Goal: Transaction & Acquisition: Purchase product/service

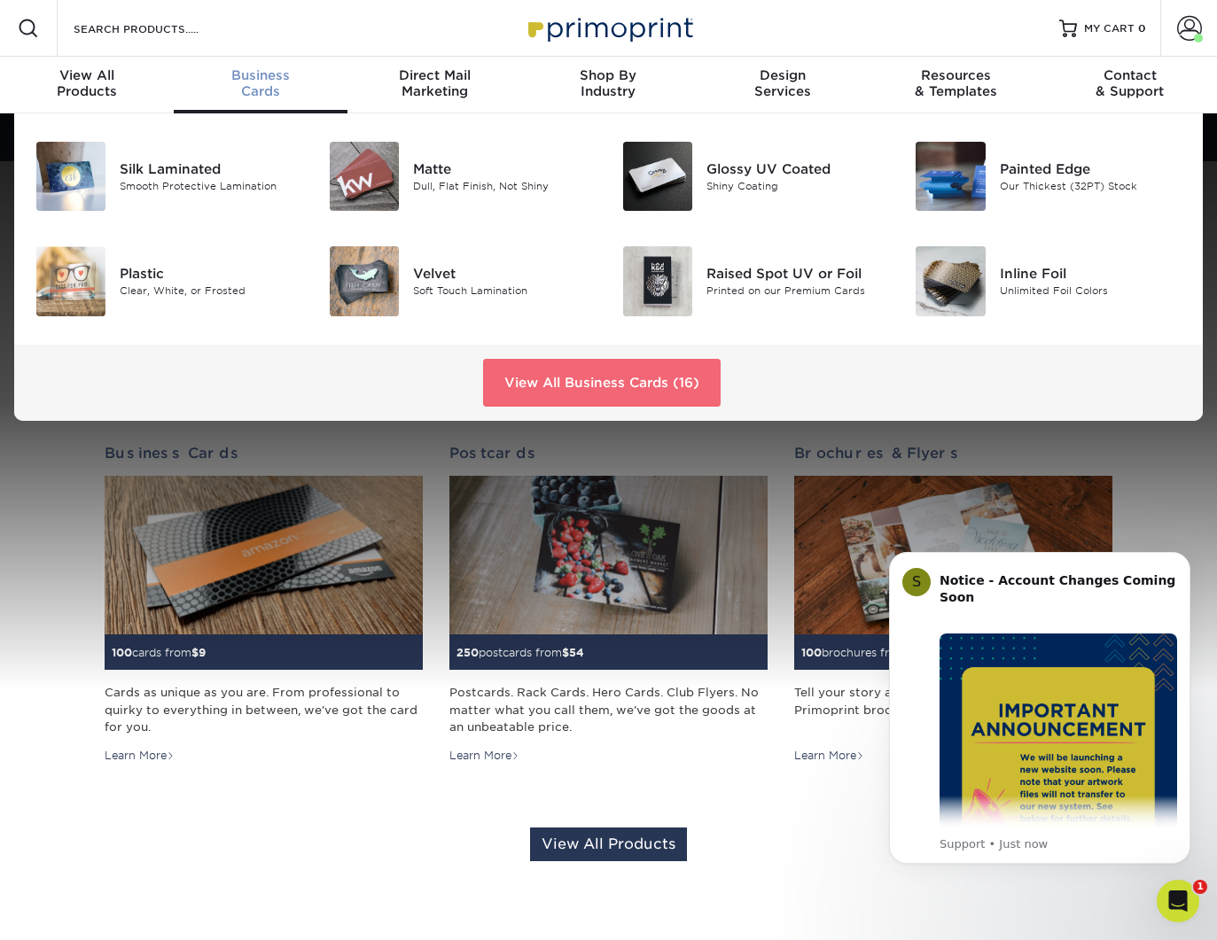
click at [622, 375] on link "View All Business Cards (16)" at bounding box center [601, 383] width 237 height 48
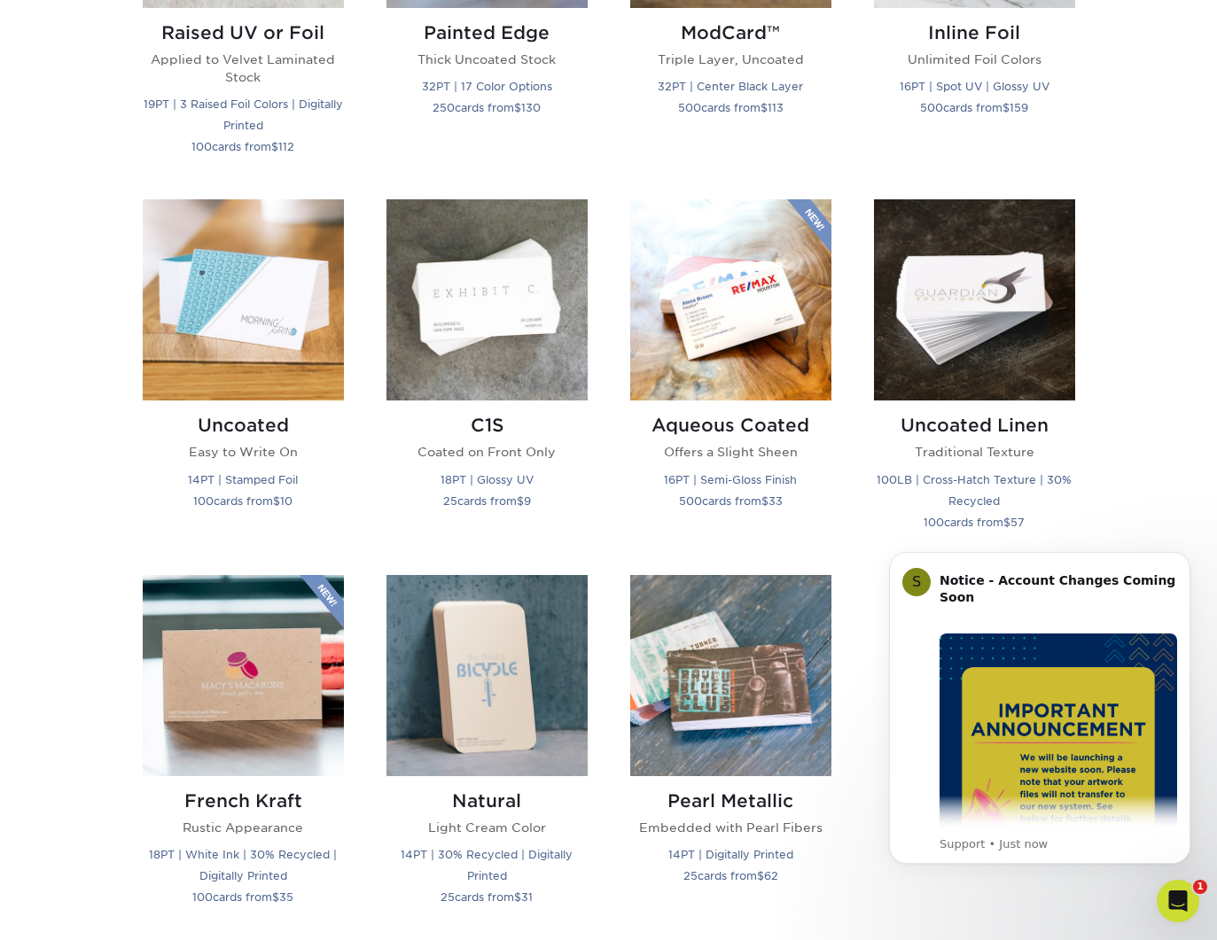
scroll to position [1593, 0]
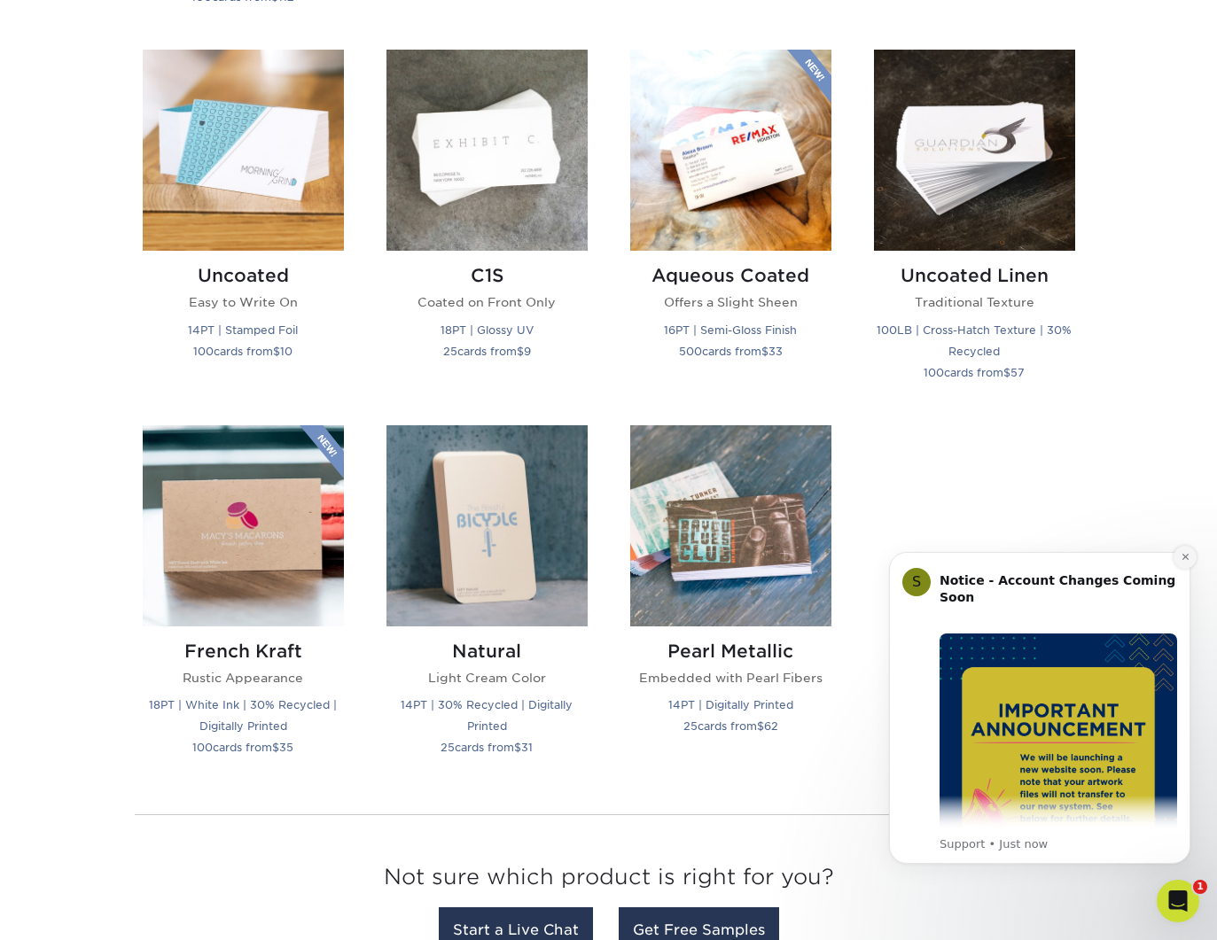
click at [1187, 563] on button "Dismiss notification" at bounding box center [1184, 557] width 23 height 23
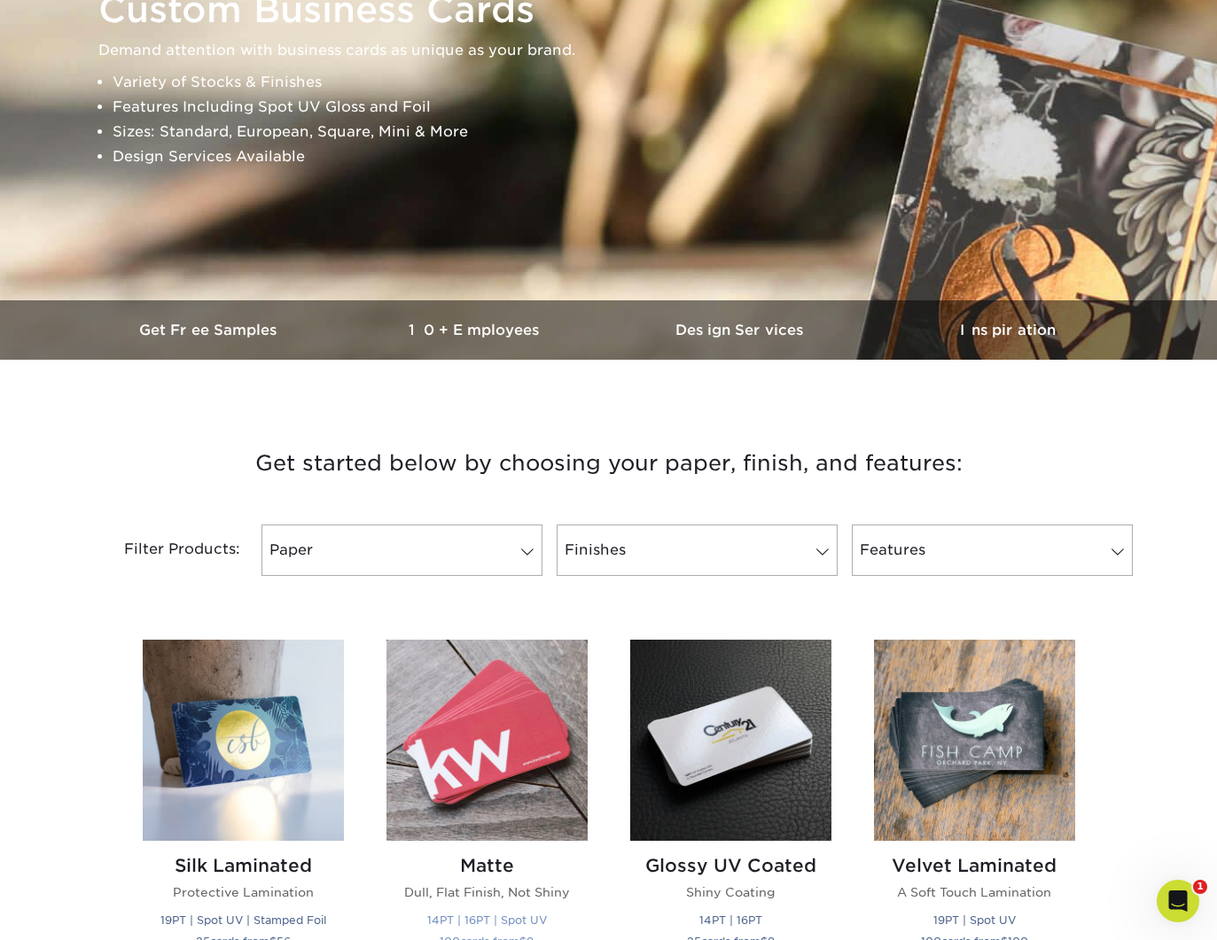
scroll to position [453, 0]
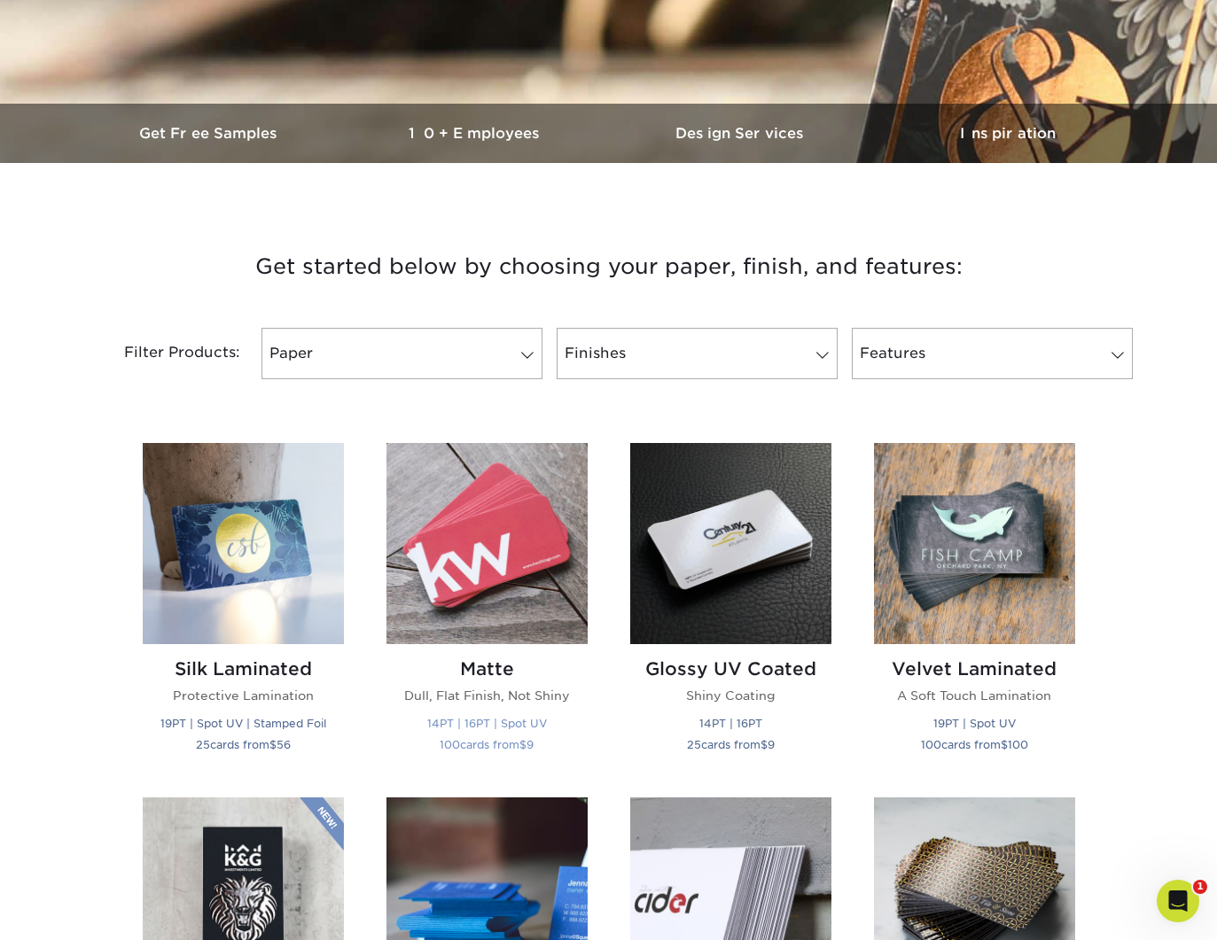
click at [510, 541] on img at bounding box center [486, 543] width 201 height 201
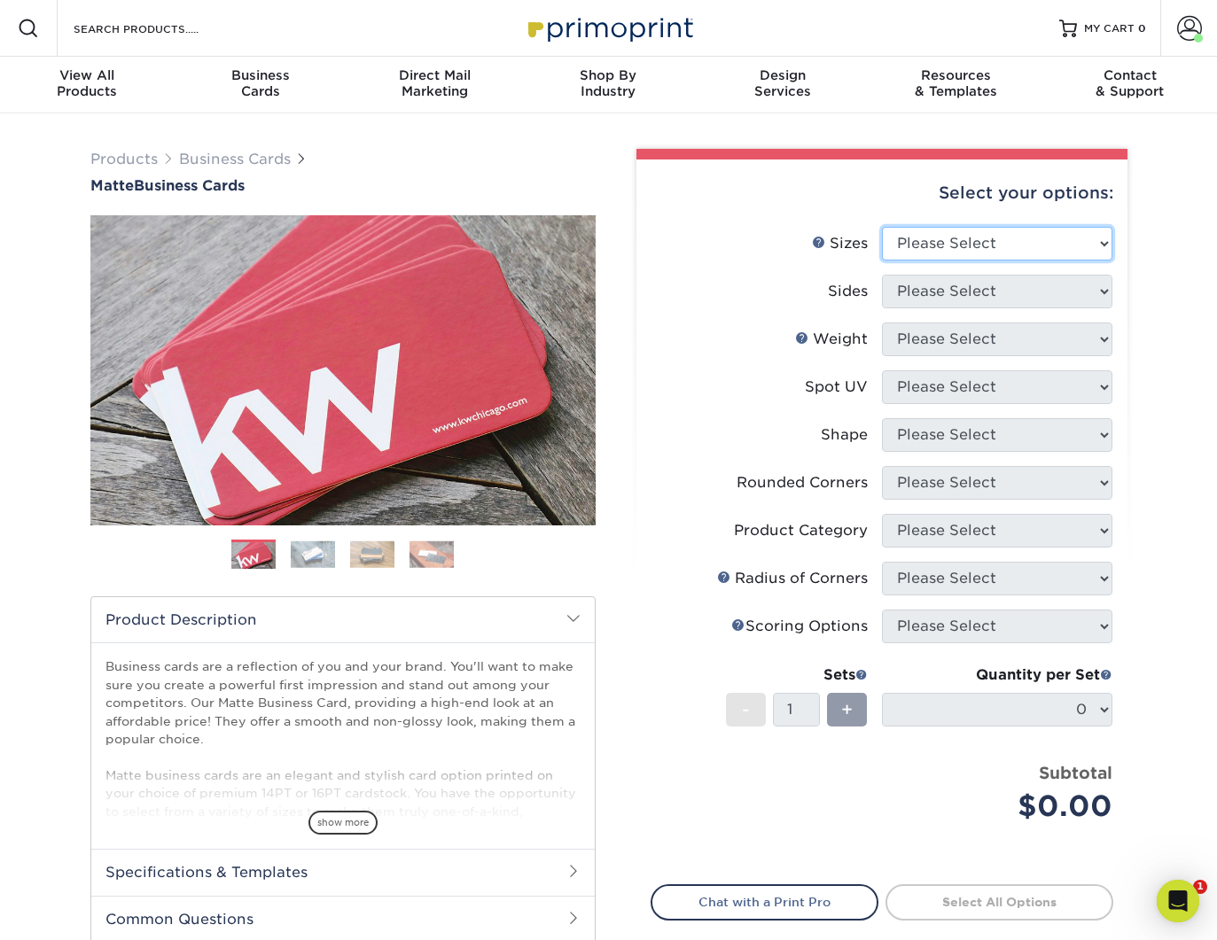
click at [1053, 239] on select "Please Select 1.5" x 3.5" - Mini 1.75" x 3.5" - Mini 2" x 2" - Square 2" x 3" -…" at bounding box center [997, 244] width 230 height 34
select select "2.00x3.50"
click at [1033, 282] on select "Please Select Print Both Sides Print Front Only" at bounding box center [997, 292] width 230 height 34
select select "13abbda7-1d64-4f25-8bb2-c179b224825d"
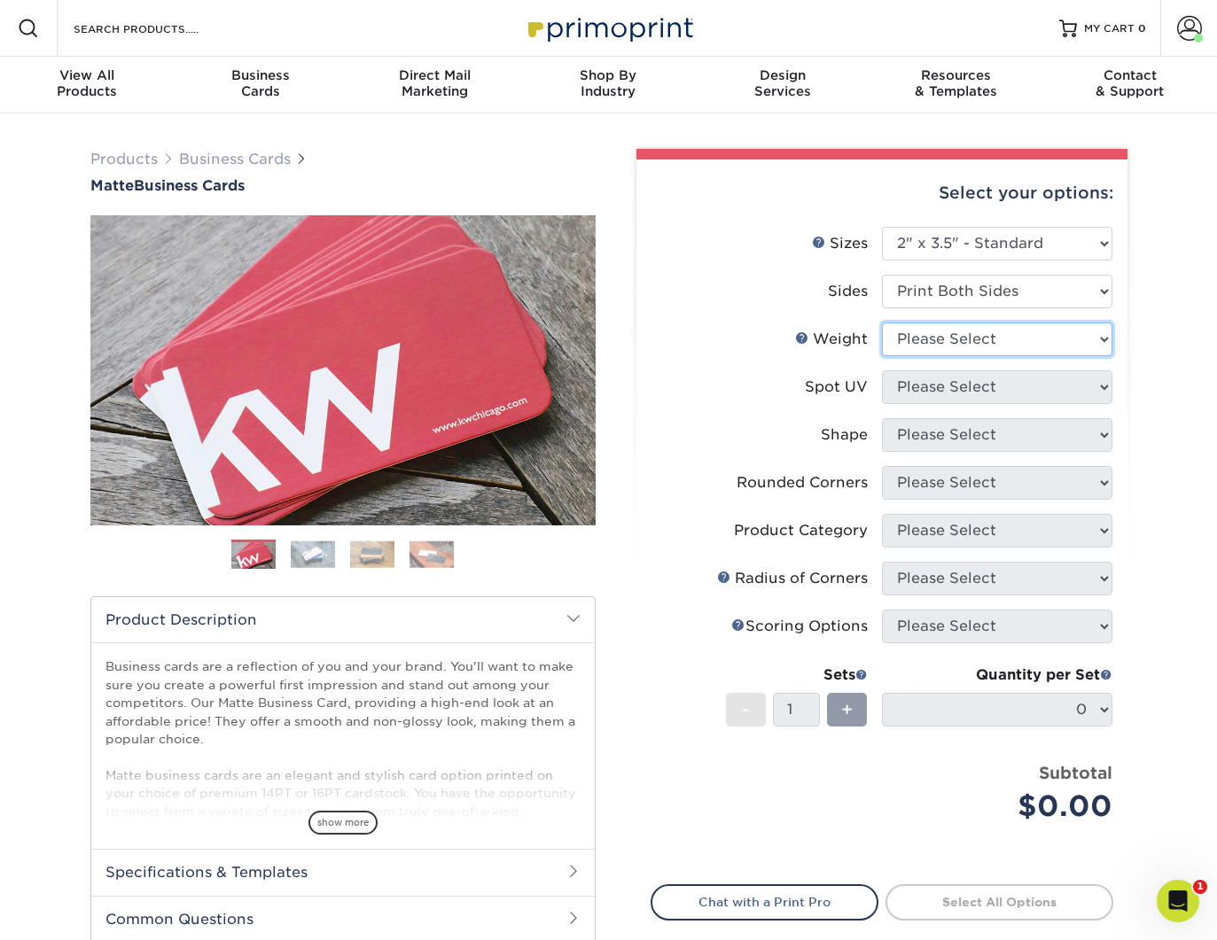
click at [1030, 338] on select "Please Select 16PT 14PT" at bounding box center [997, 340] width 230 height 34
select select "16PT"
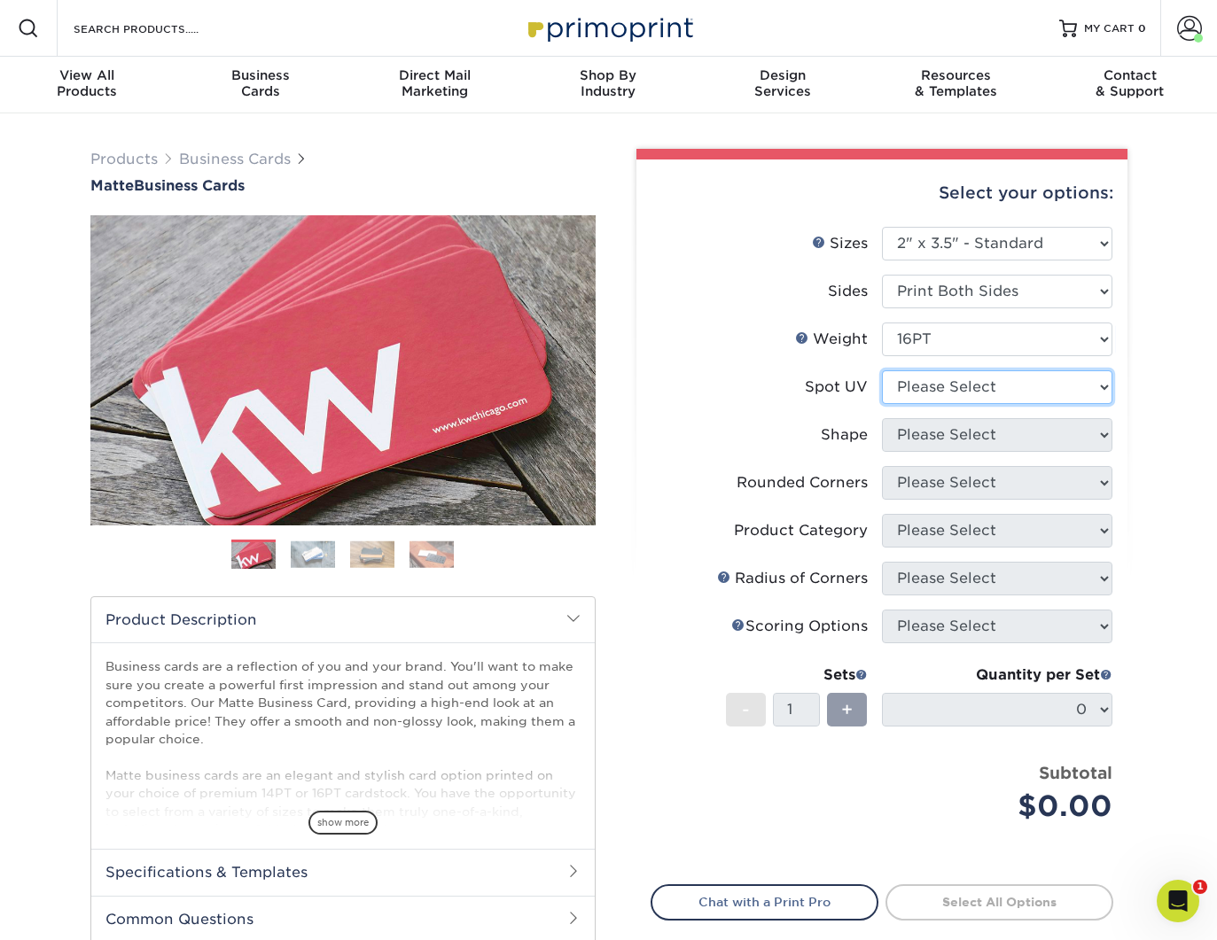
click at [1019, 375] on select "Please Select No Spot UV Front and Back (Both Sides) Front Only Back Only" at bounding box center [997, 387] width 230 height 34
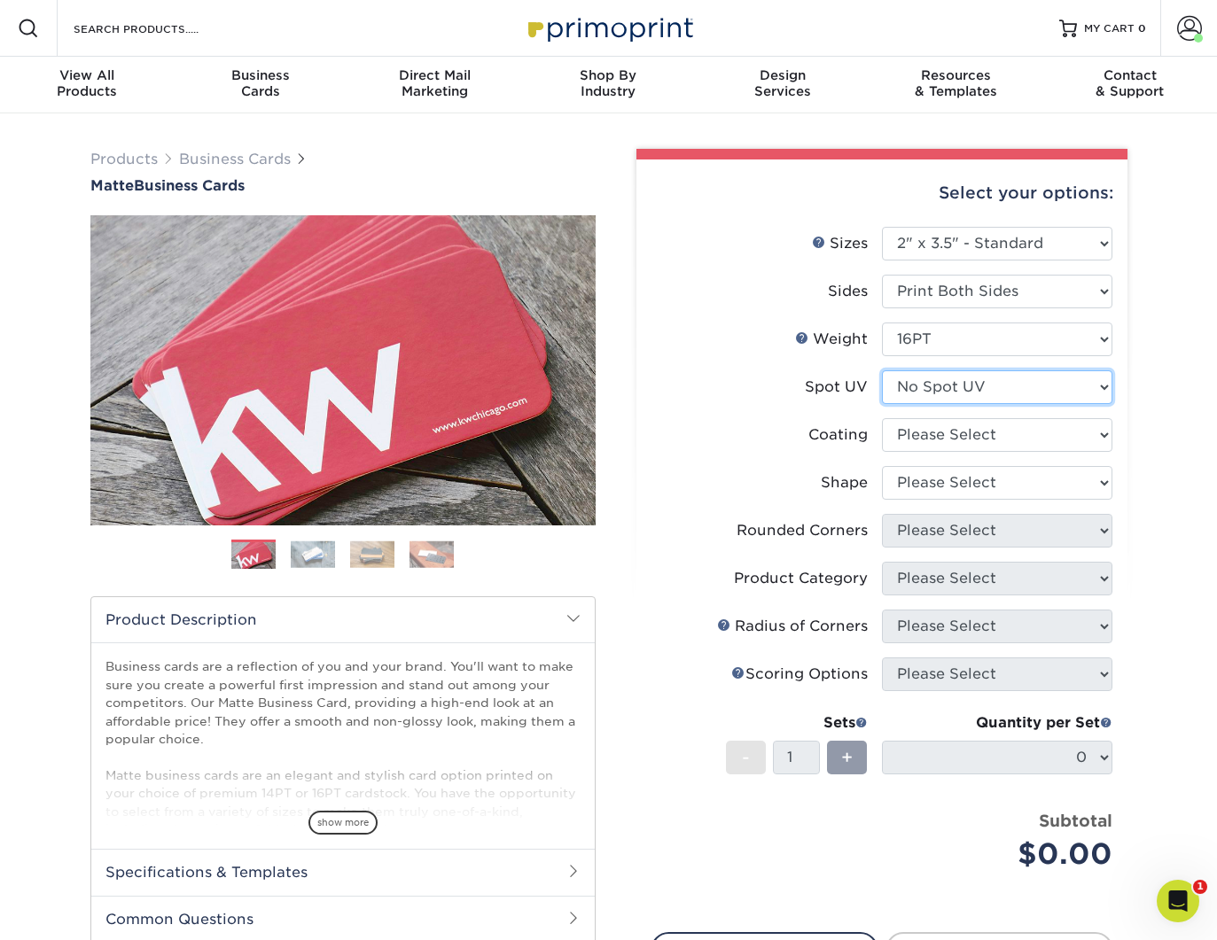
click at [1021, 382] on select "Please Select No Spot UV Front and Back (Both Sides) Front Only Back Only" at bounding box center [997, 387] width 230 height 34
click at [1044, 392] on select "Please Select No Spot UV Front and Back (Both Sides) Front Only Back Only" at bounding box center [997, 387] width 230 height 34
select select "0"
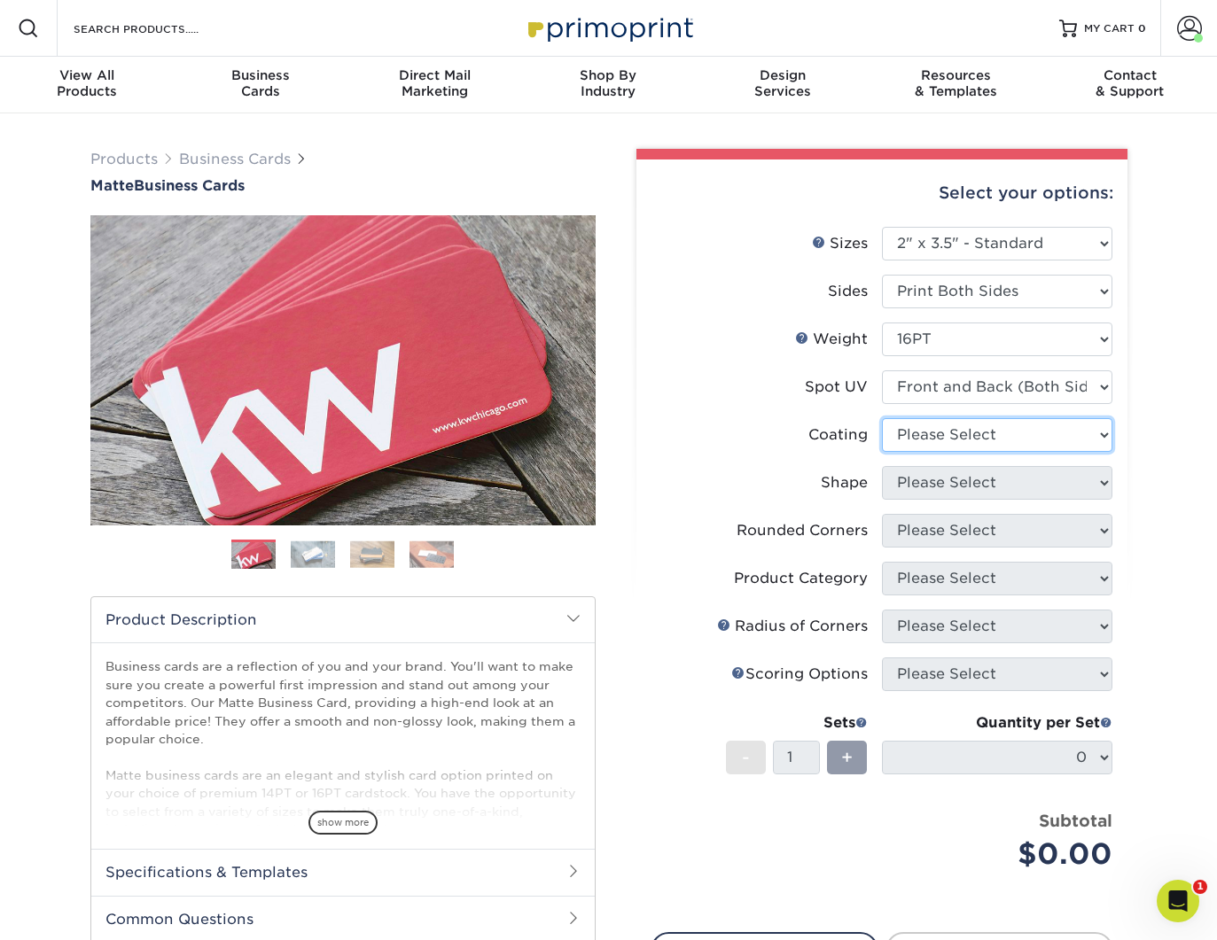
click at [1036, 437] on select at bounding box center [997, 435] width 230 height 34
select select "121bb7b5-3b4d-429f-bd8d-bbf80e953313"
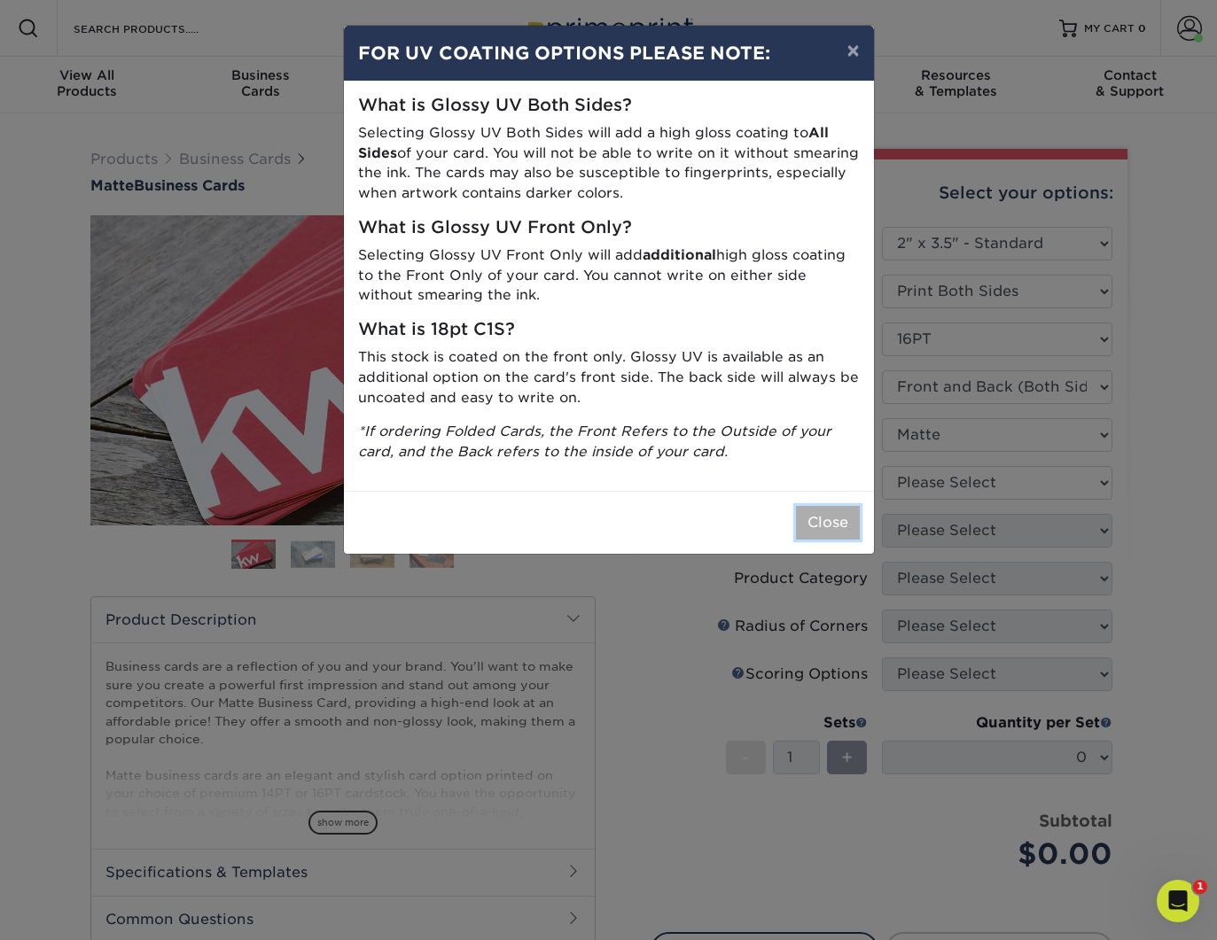
click at [821, 526] on button "Close" at bounding box center [828, 523] width 64 height 34
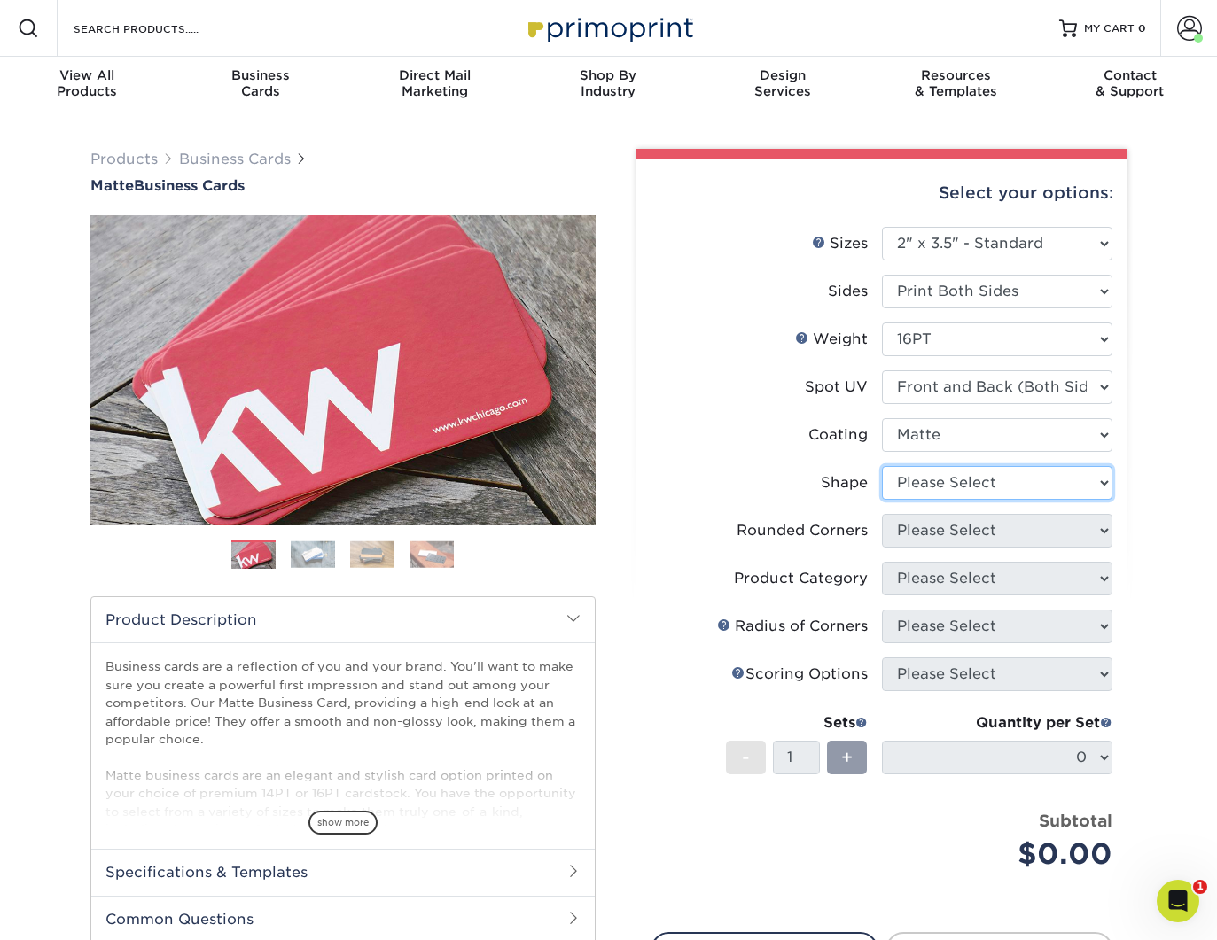
click at [1032, 489] on select "Please Select Standard" at bounding box center [997, 483] width 230 height 34
select select "standard"
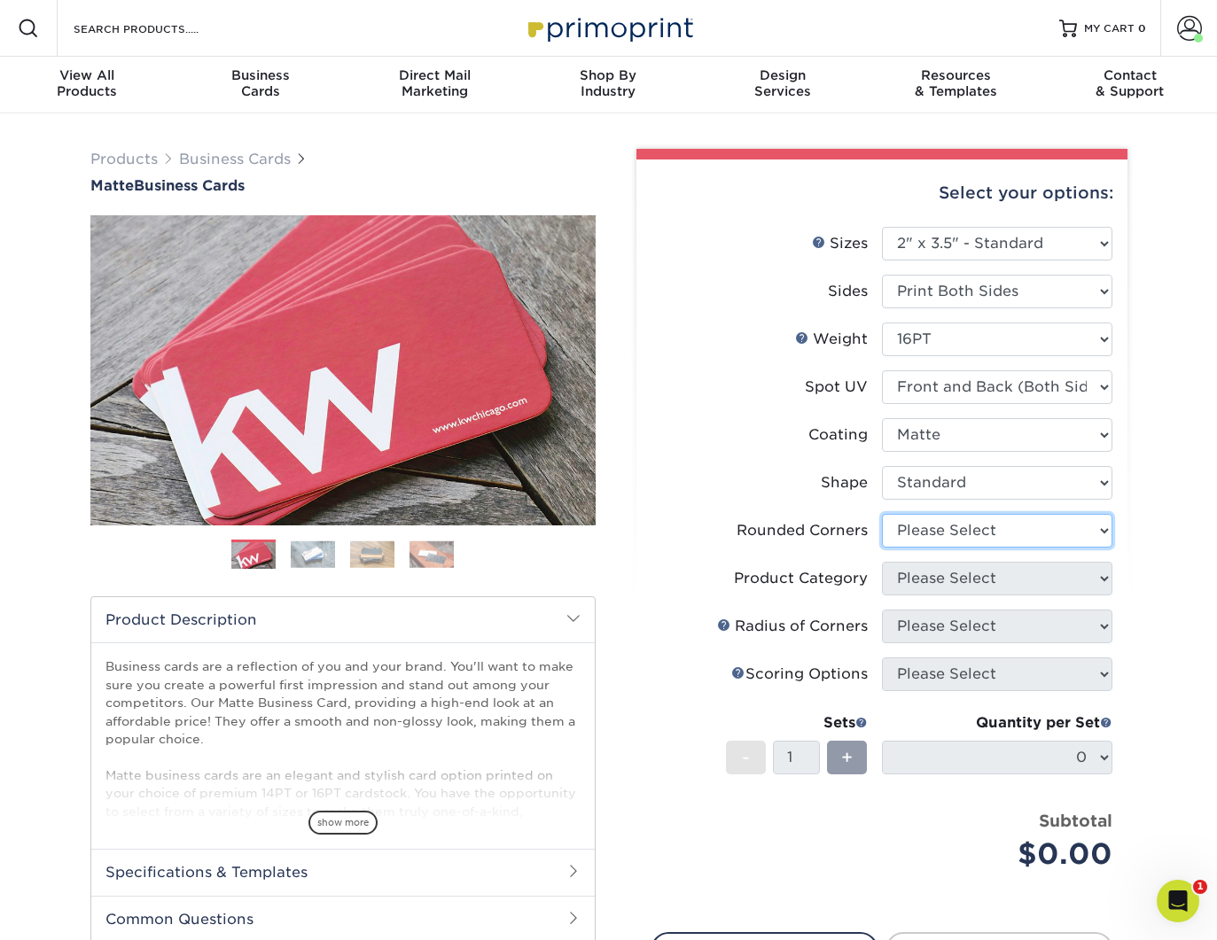
click at [1018, 527] on select "Please Select Yes - Round 2 Corners Yes - Round 4 Corners No" at bounding box center [997, 531] width 230 height 34
select select "0"
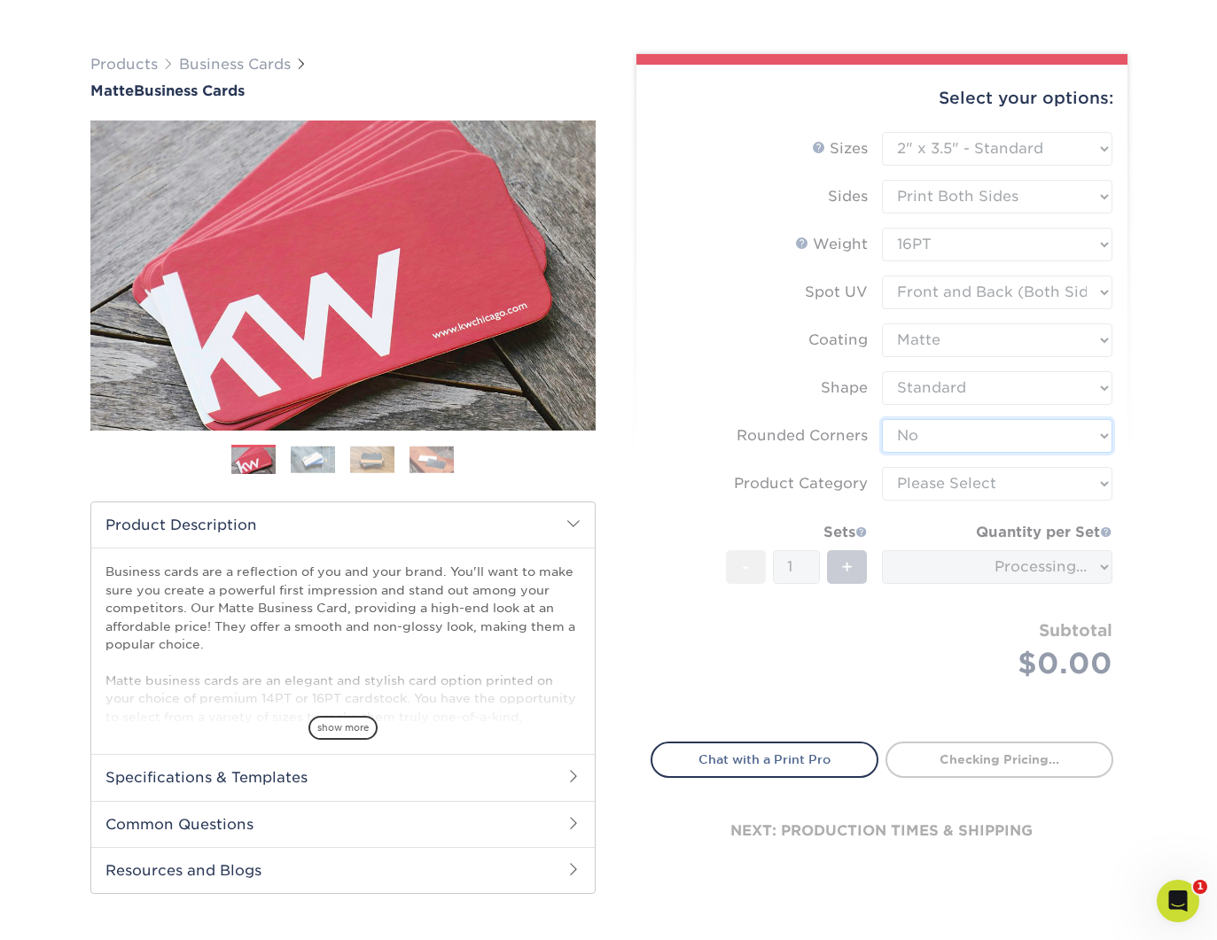
scroll to position [97, 0]
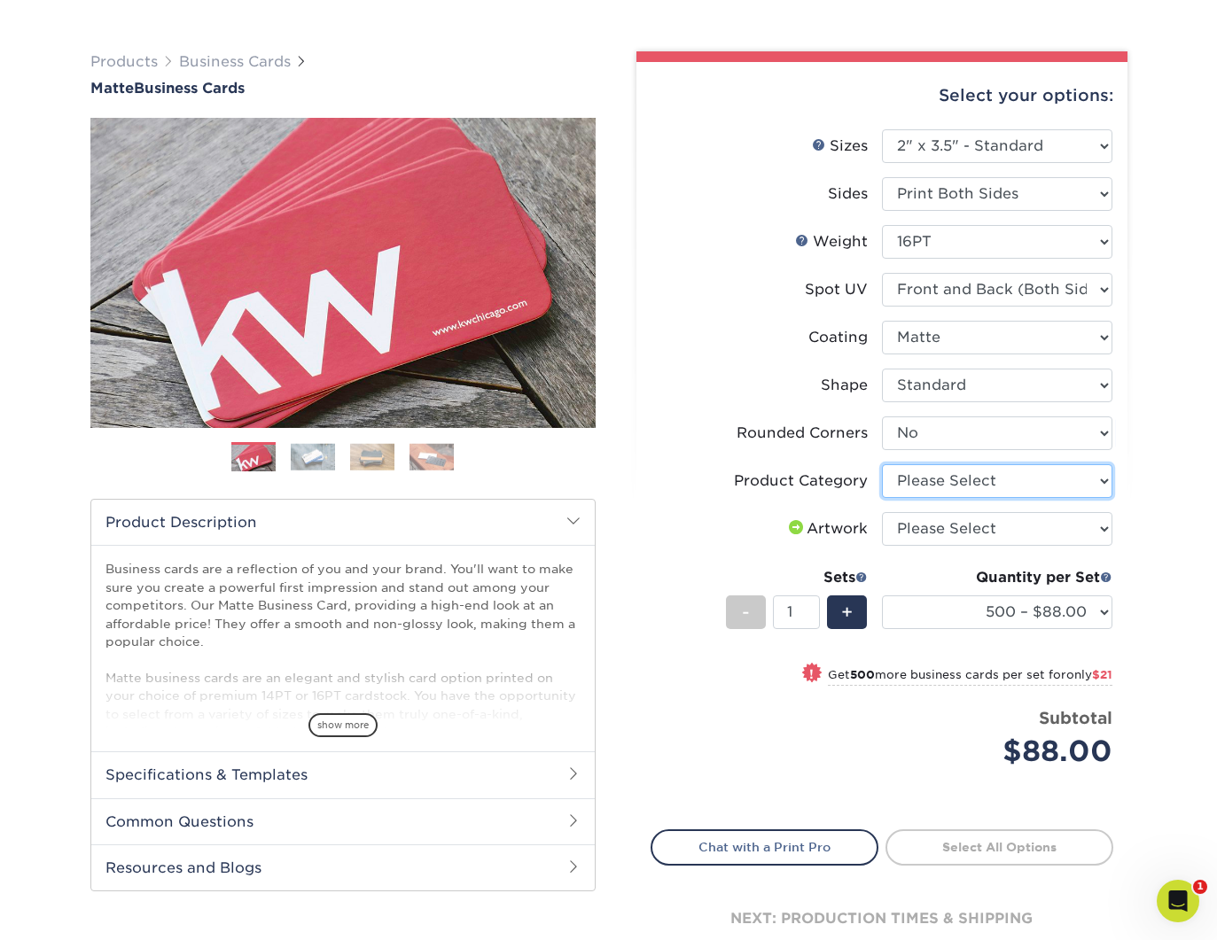
click at [1055, 481] on select "Please Select Business Cards" at bounding box center [997, 481] width 230 height 34
select select "3b5148f1-0588-4f88-a218-97bcfdce65c1"
click at [1032, 530] on select "Please Select I will upload files I need a design - $100" at bounding box center [997, 529] width 230 height 34
select select "upload"
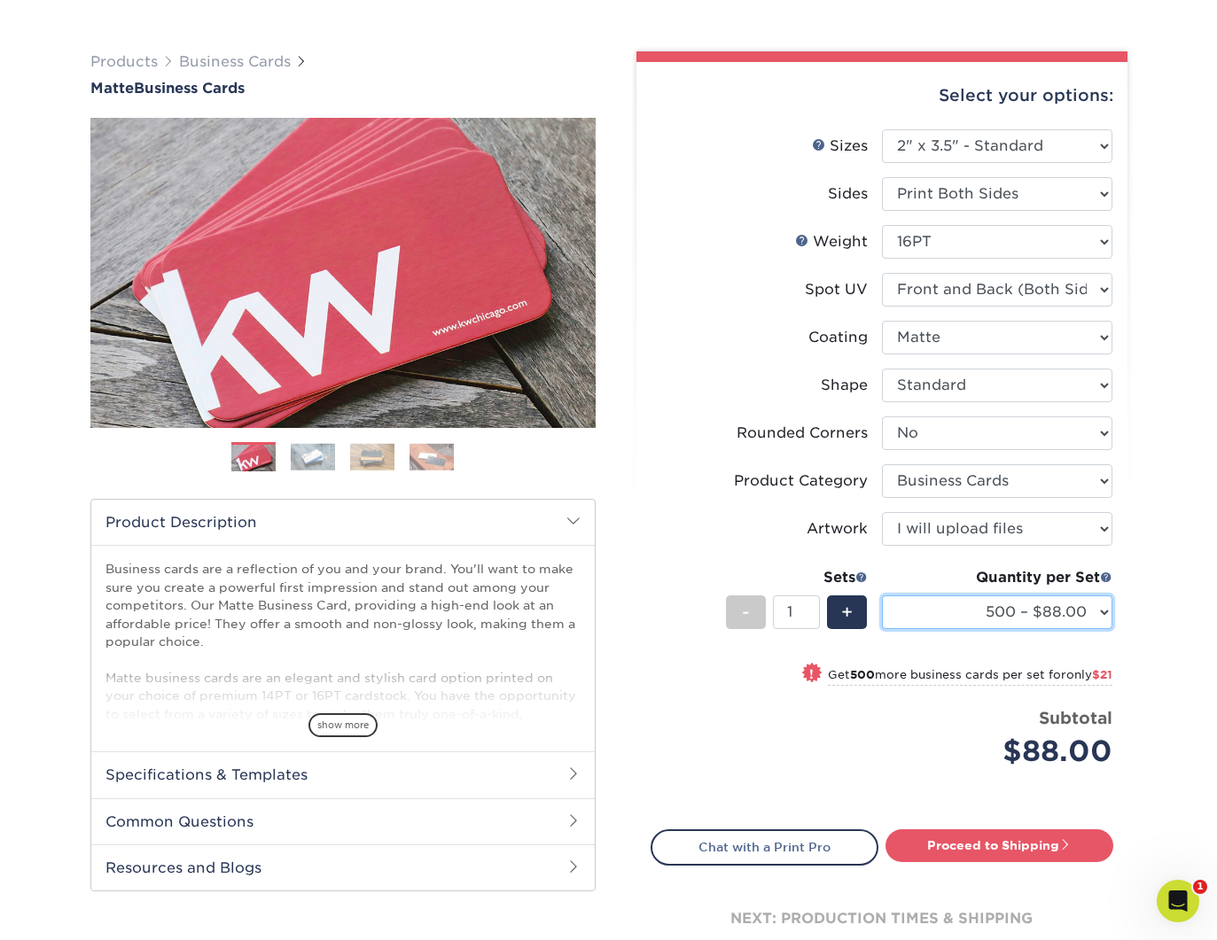
click at [1043, 615] on select "500 – $88.00 1000 – $109.00 2500 – $205.00 5000 – $279.00 10000 – $612.00 15000…" at bounding box center [997, 613] width 230 height 34
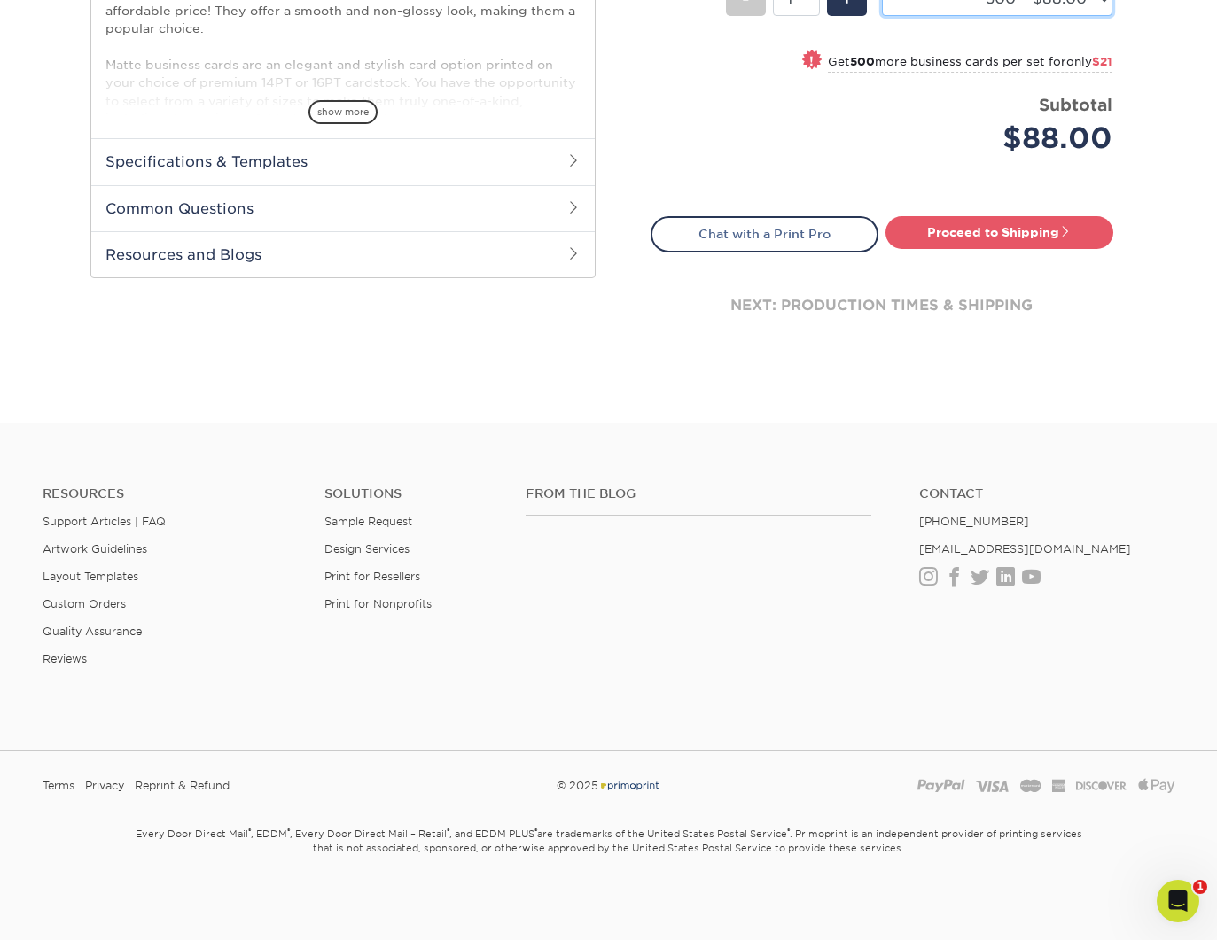
scroll to position [0, 0]
